Goal: Book appointment/travel/reservation

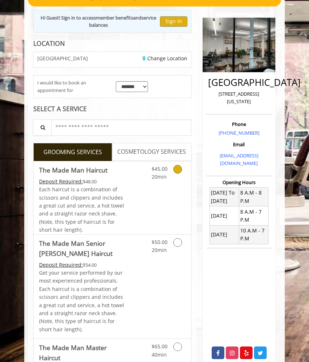
scroll to position [72, 0]
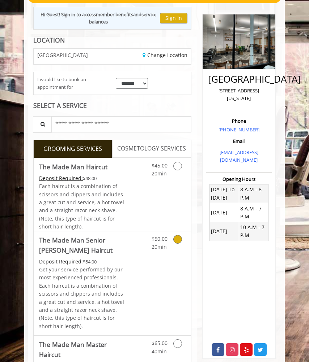
click at [178, 236] on icon "Grooming services" at bounding box center [177, 239] width 9 height 9
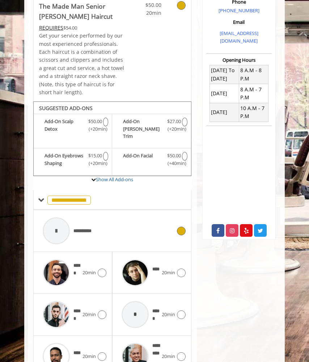
scroll to position [190, 0]
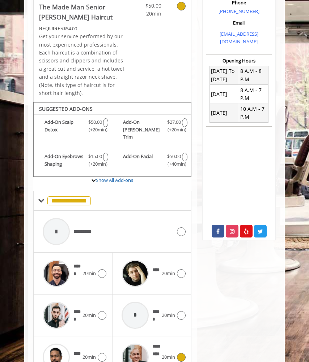
click at [184, 353] on icon at bounding box center [181, 357] width 9 height 9
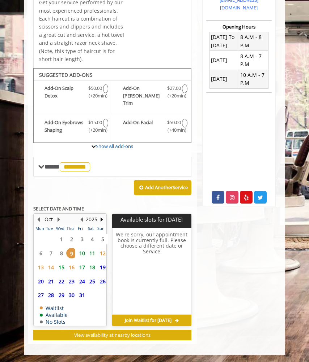
scroll to position [224, 0]
click at [168, 267] on h6 "We're sorry, our appointment book is currently full. Please choose a different …" at bounding box center [151, 272] width 78 height 80
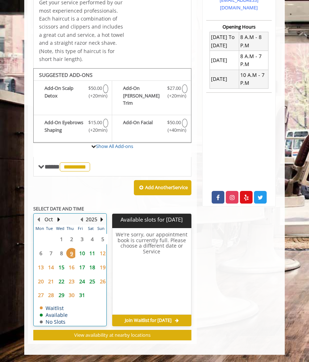
click at [52, 249] on table "Mon Tue Wed Thu Fri Sat Sun 29 30 1 2 3 4 5 6 7 8 9 10 11 12 13 14 15 16 17 18 …" at bounding box center [70, 275] width 72 height 101
click at [62, 280] on span "22" at bounding box center [61, 281] width 11 height 10
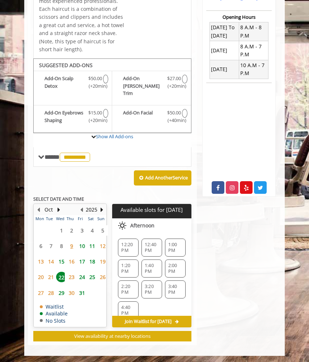
scroll to position [234, 0]
click at [258, 266] on div "Chelsea 15th Street 267 W 15th Street, New York Phone +(646) 850-0041 Email inf…" at bounding box center [239, 95] width 84 height 501
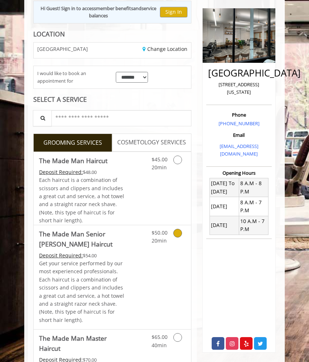
scroll to position [79, 0]
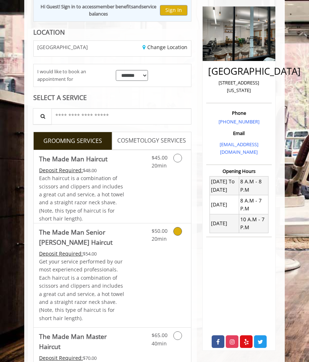
click at [175, 233] on div "Grooming services" at bounding box center [181, 234] width 19 height 20
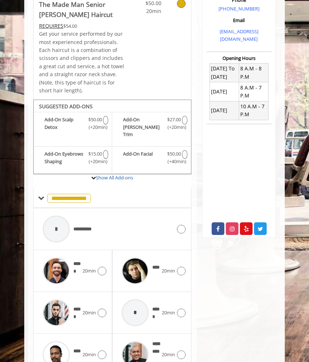
scroll to position [227, 0]
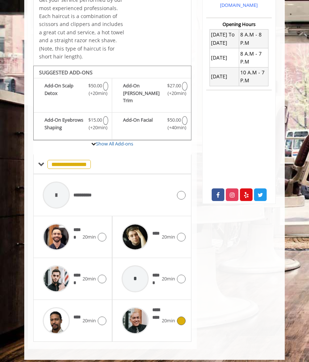
click at [180, 317] on icon at bounding box center [181, 321] width 9 height 9
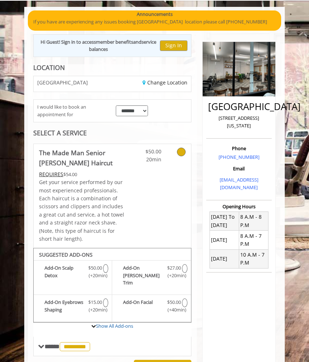
scroll to position [44, 0]
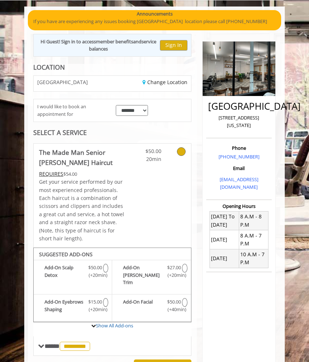
click at [103, 67] on div "**********" at bounding box center [112, 294] width 169 height 460
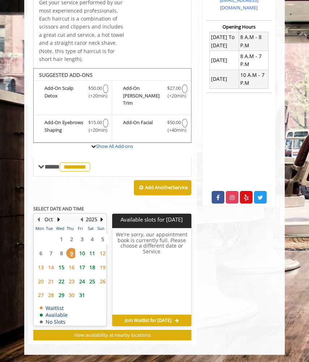
scroll to position [224, 0]
click at [84, 249] on span "10" at bounding box center [82, 253] width 11 height 10
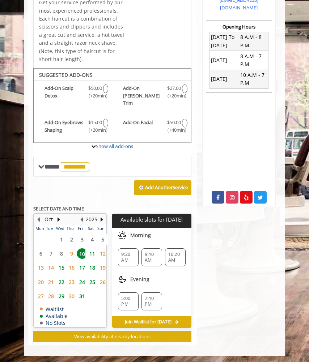
scroll to position [225, 0]
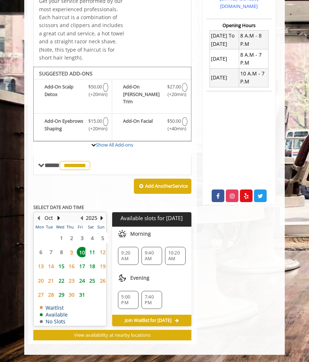
click at [89, 250] on span "11" at bounding box center [92, 252] width 11 height 10
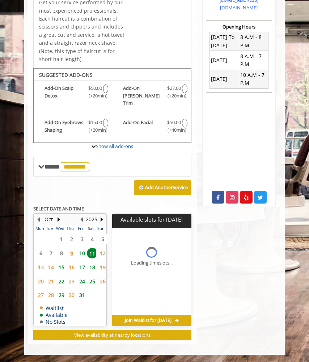
scroll to position [235, 0]
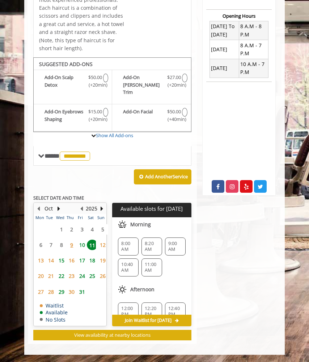
click at [61, 260] on span "15" at bounding box center [61, 260] width 11 height 10
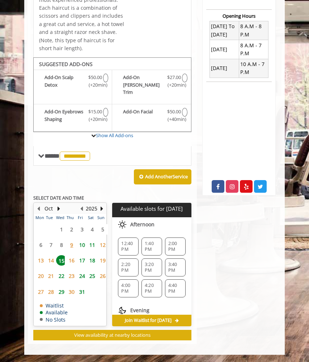
click at [61, 275] on span "22" at bounding box center [61, 276] width 11 height 10
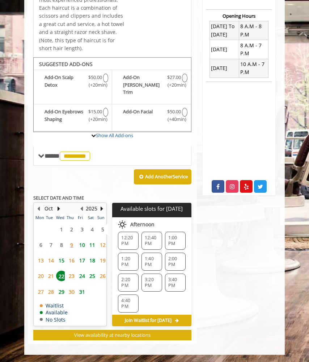
scroll to position [1, 0]
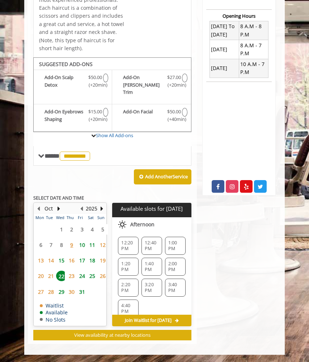
click at [127, 240] on span "12:20 PM" at bounding box center [128, 246] width 14 height 12
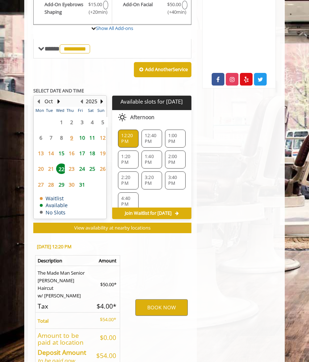
scroll to position [381, 0]
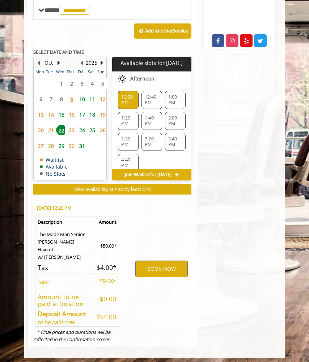
click at [63, 112] on span "15" at bounding box center [61, 114] width 11 height 10
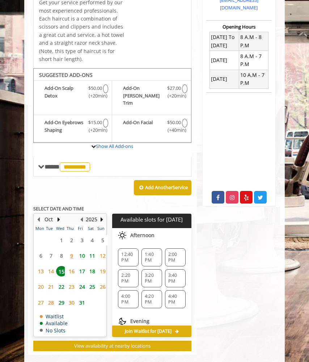
scroll to position [235, 0]
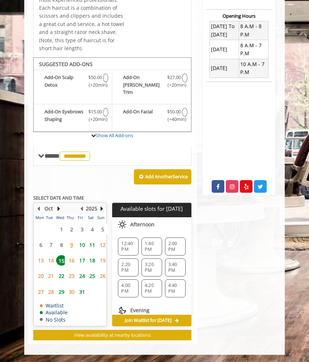
click at [58, 273] on span "22" at bounding box center [61, 276] width 11 height 10
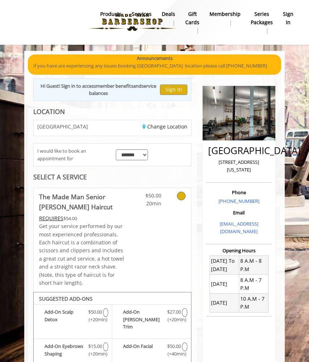
scroll to position [0, 0]
click at [60, 17] on div at bounding box center [95, 23] width 171 height 40
